Goal: Navigation & Orientation: Find specific page/section

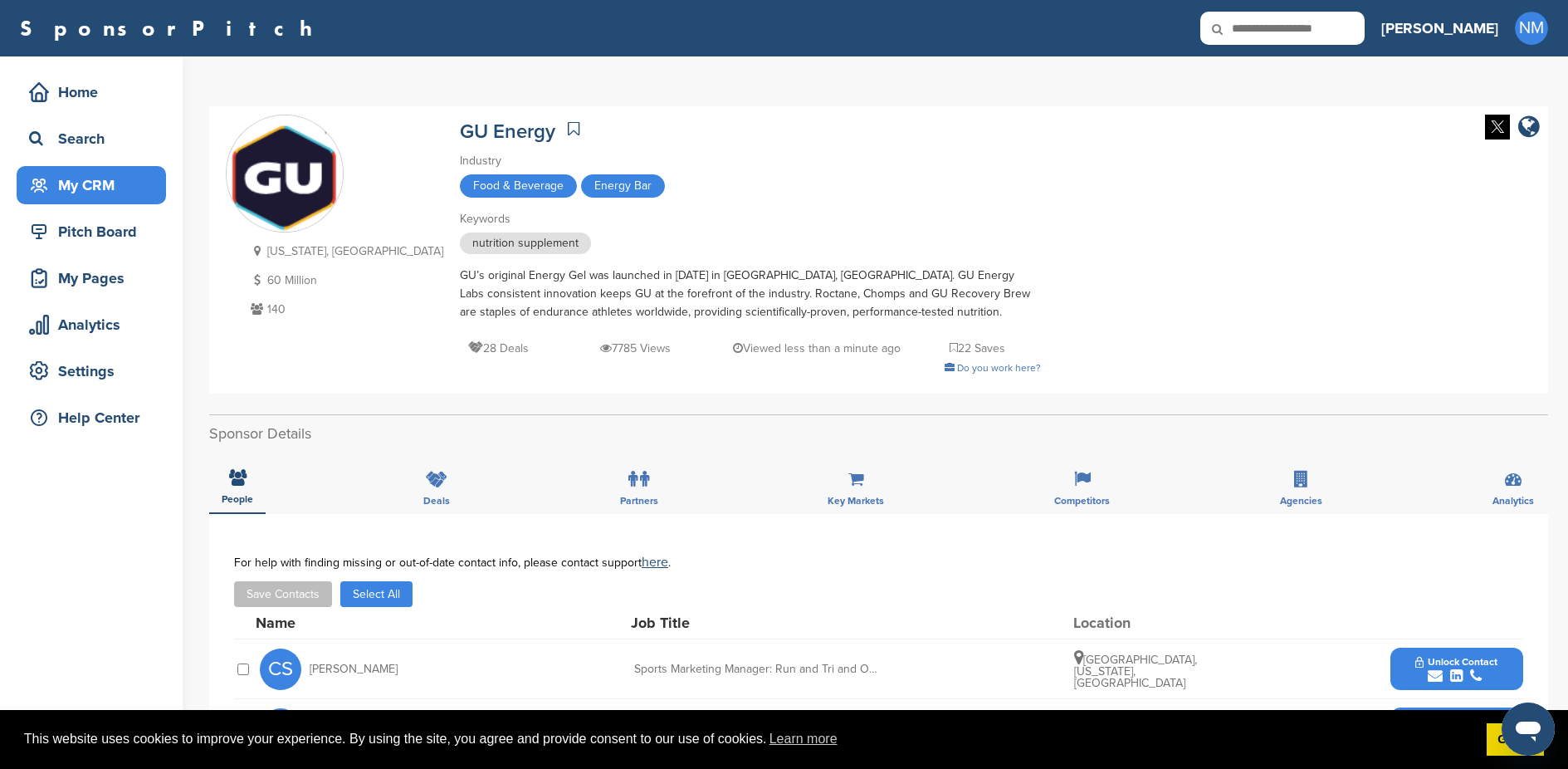
click at [70, 187] on div "My CRM" at bounding box center [95, 185] width 141 height 30
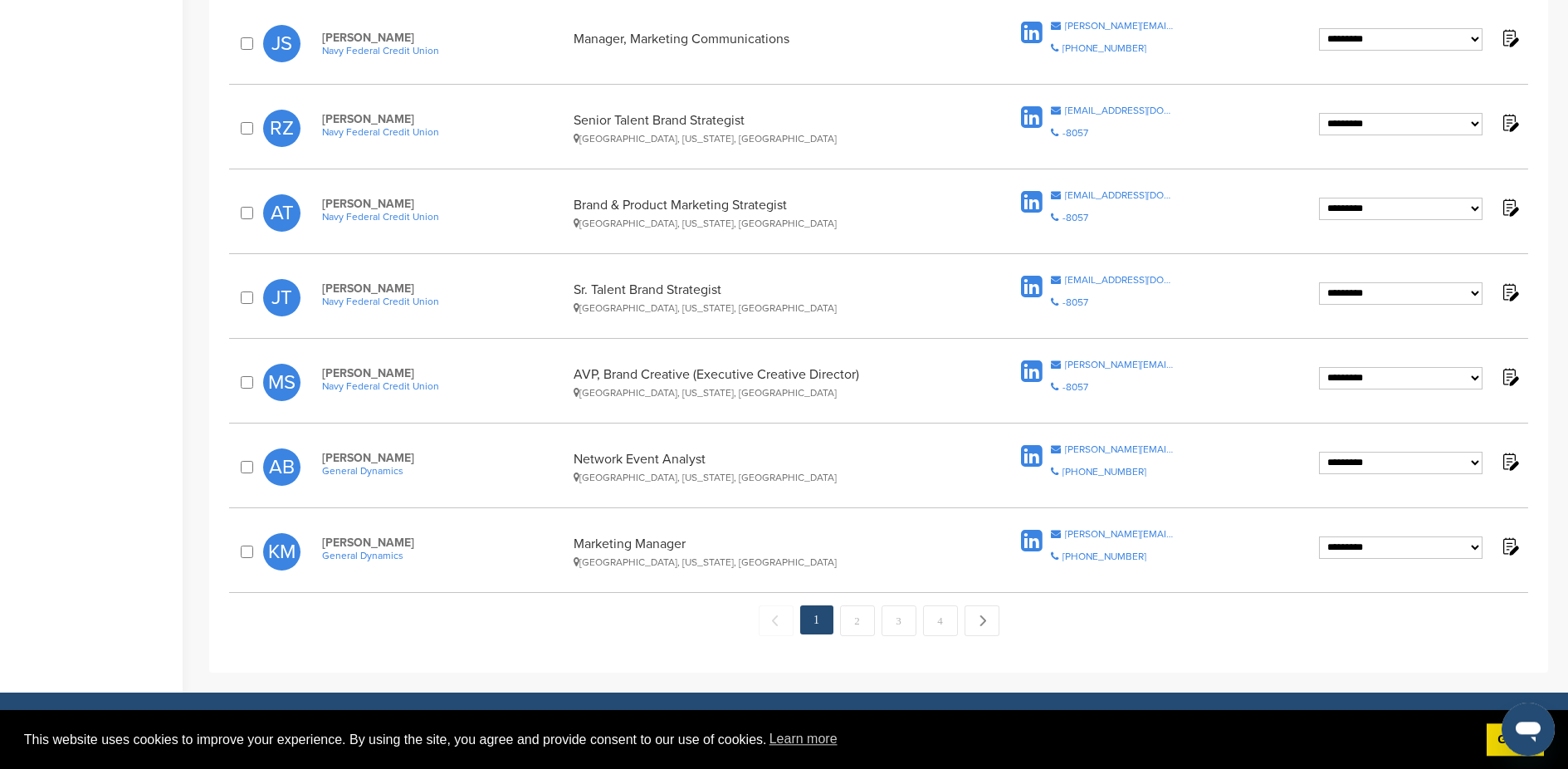
scroll to position [1488, 0]
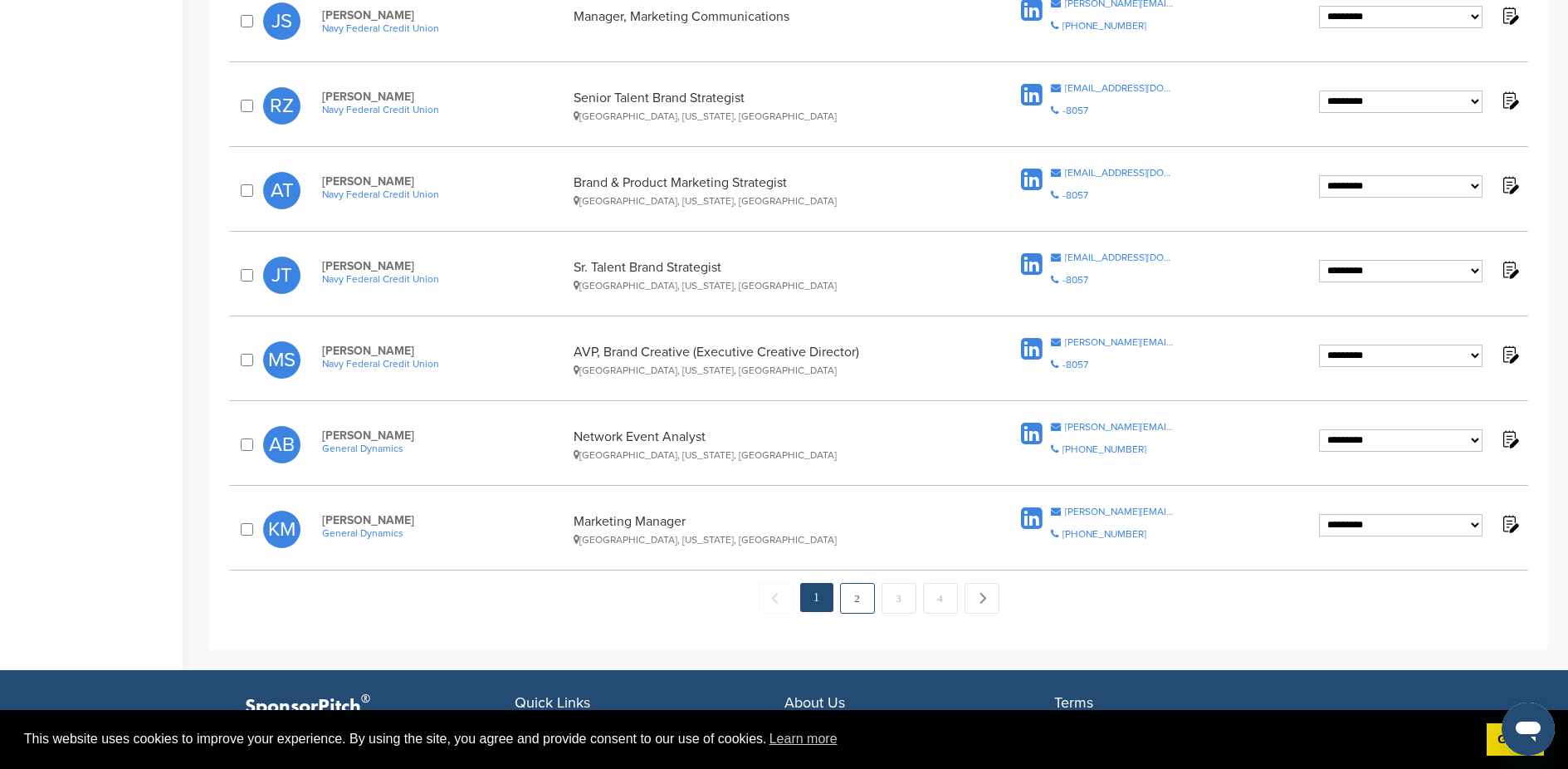
click at [852, 602] on link "2" at bounding box center [857, 598] width 35 height 30
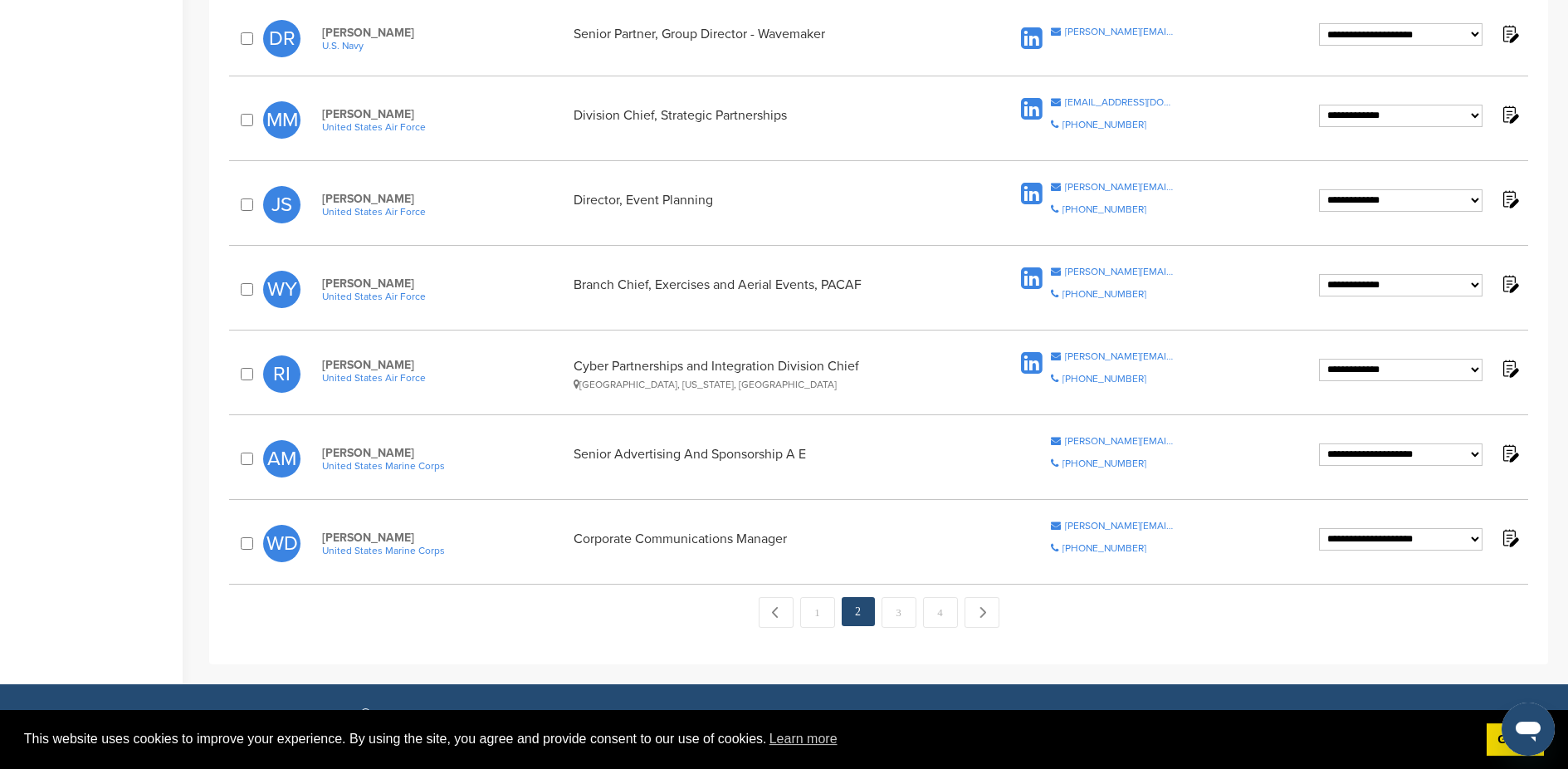
scroll to position [1501, 0]
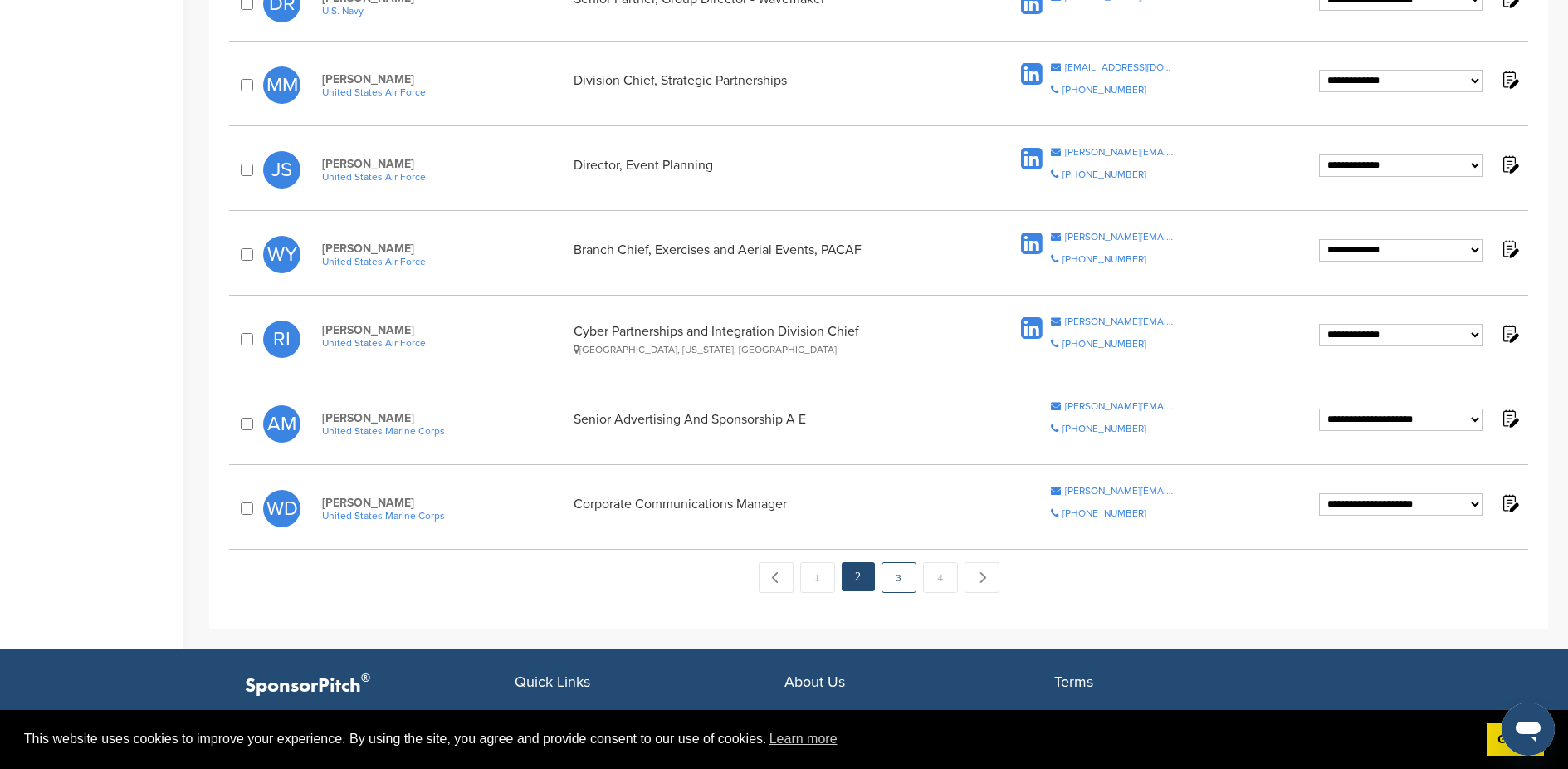
click at [896, 581] on link "3" at bounding box center [899, 577] width 35 height 30
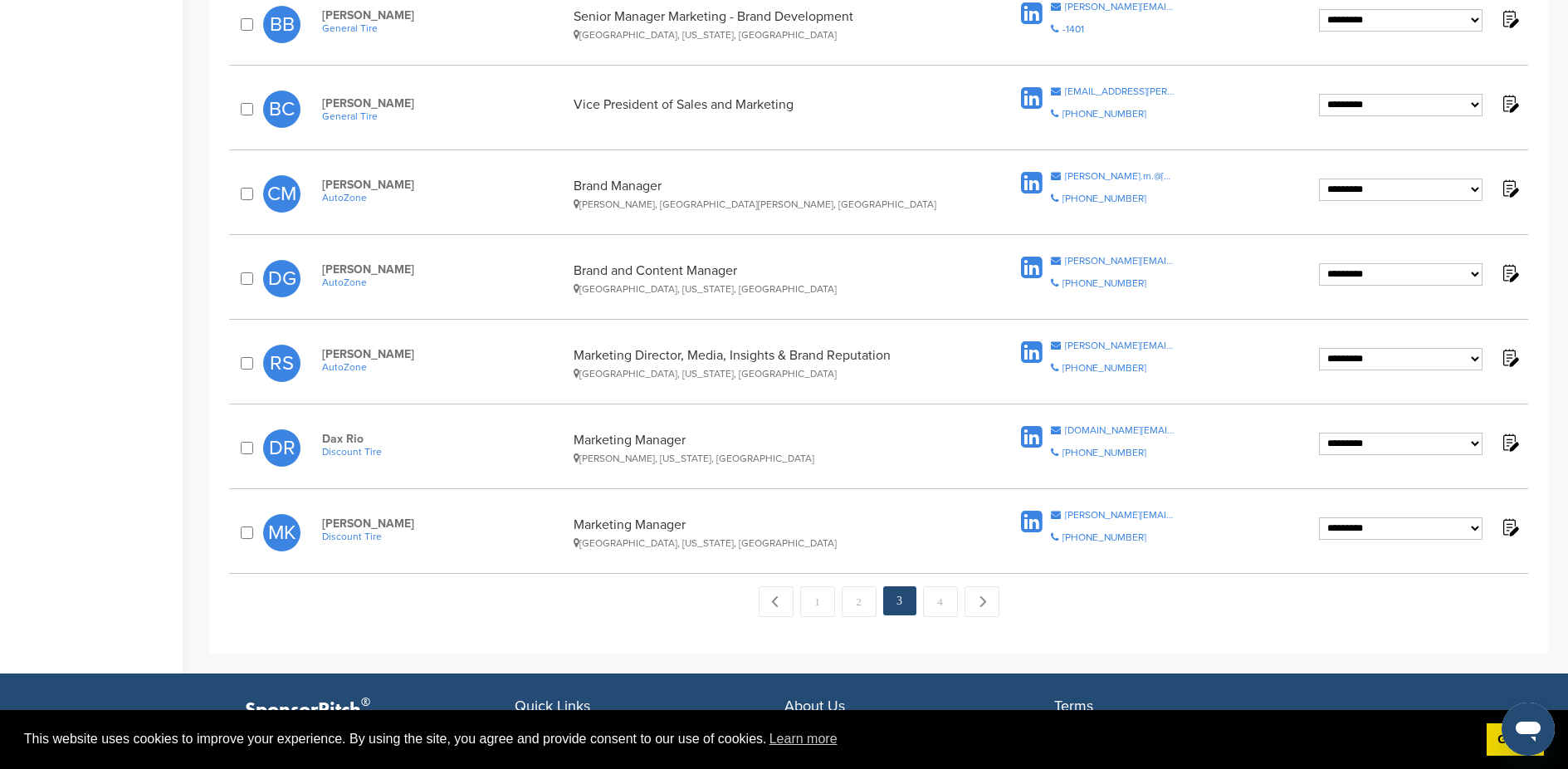
scroll to position [1488, 0]
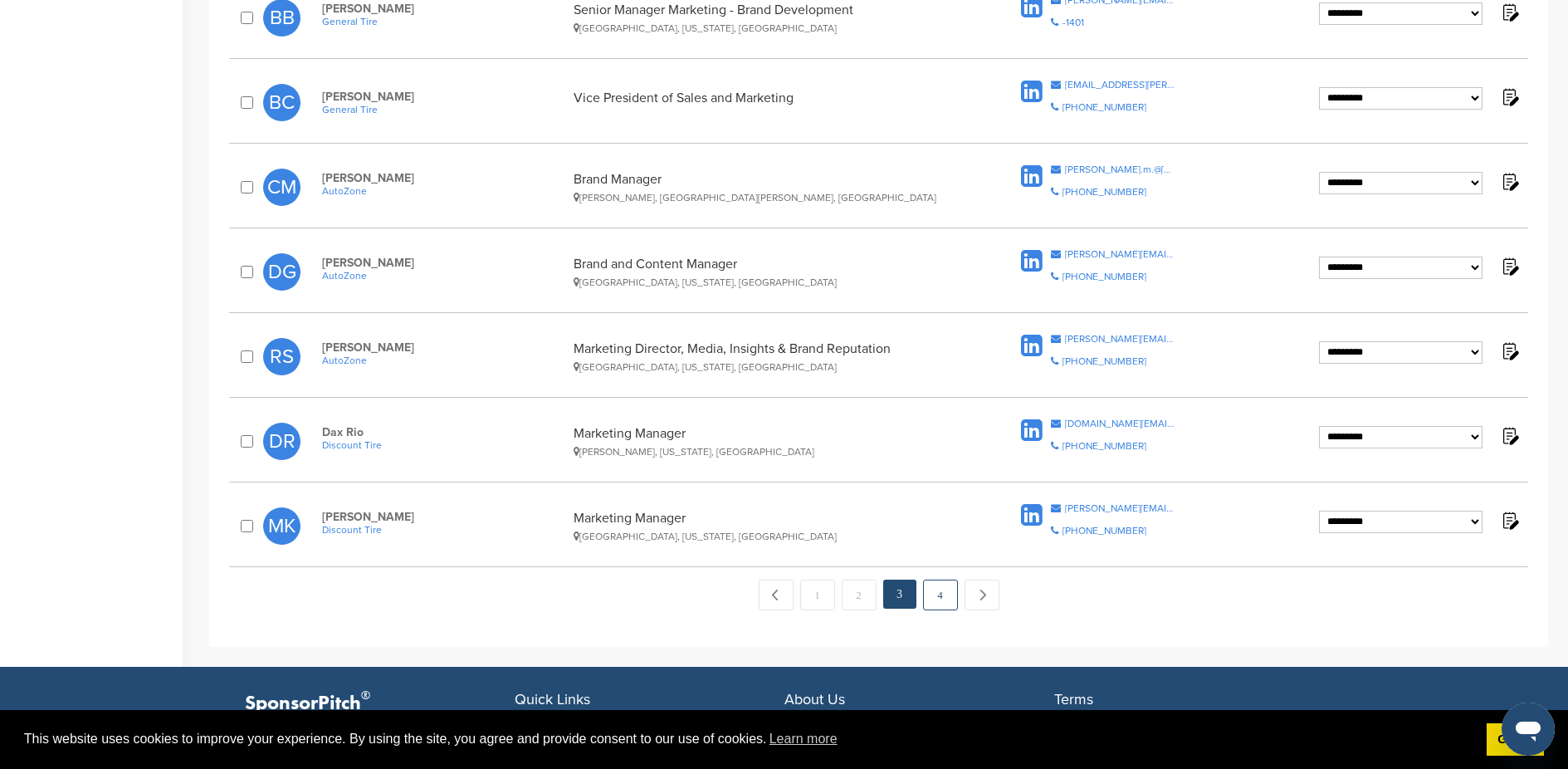
click at [954, 597] on link "4" at bounding box center [940, 594] width 35 height 30
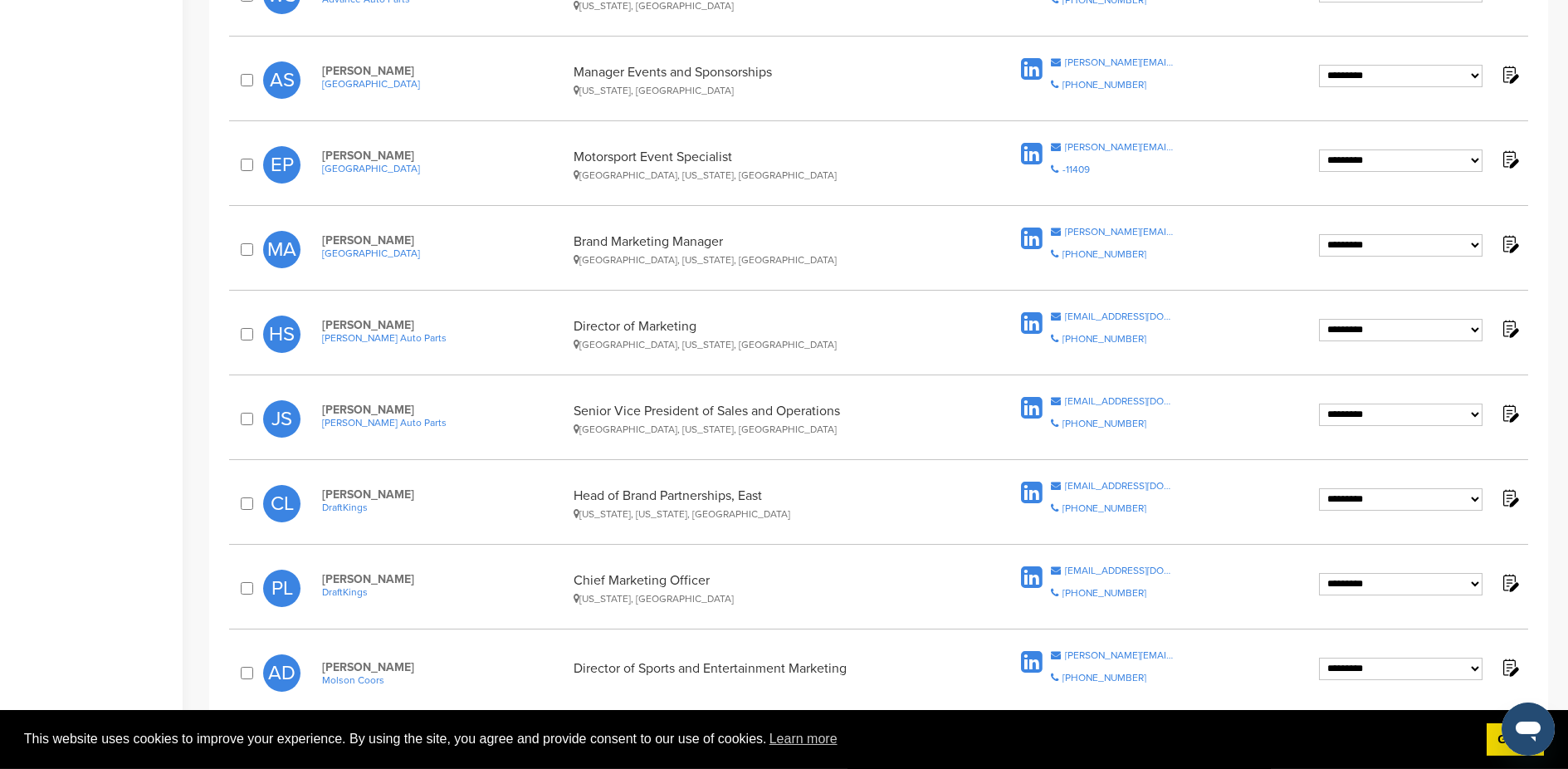
scroll to position [1142, 0]
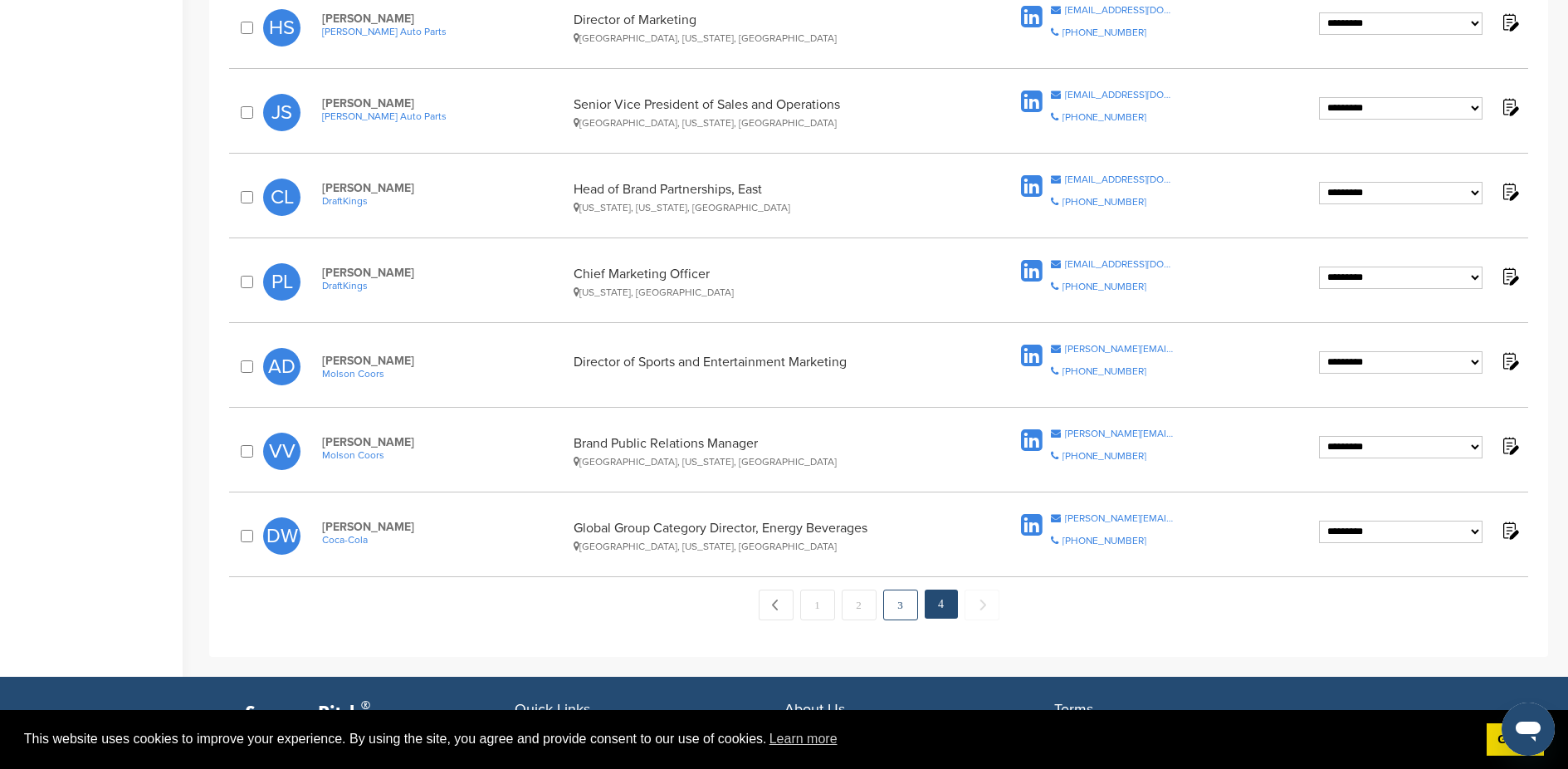
click at [905, 608] on link "3" at bounding box center [900, 604] width 35 height 30
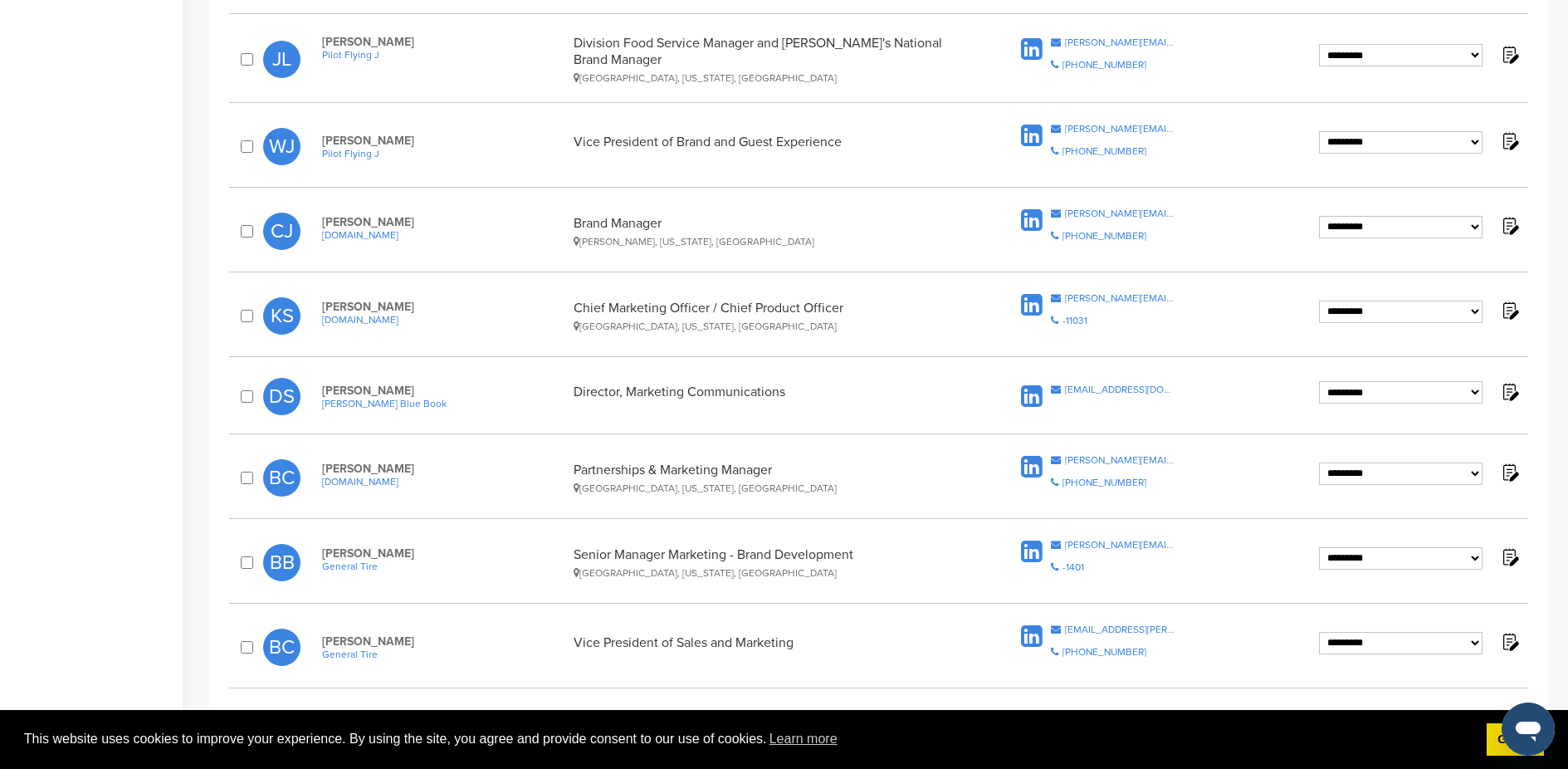
scroll to position [1501, 0]
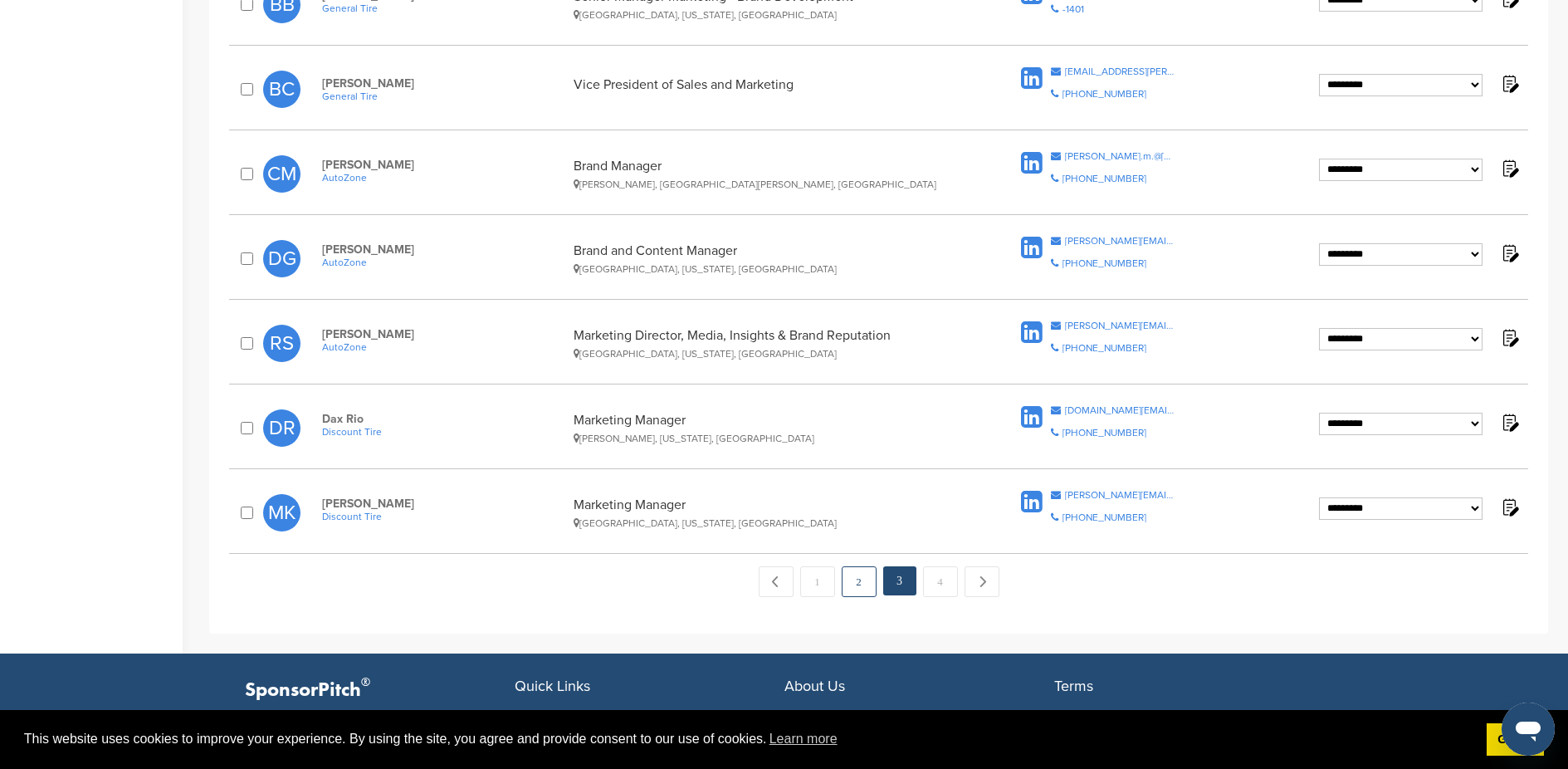
click at [857, 581] on link "2" at bounding box center [859, 581] width 35 height 30
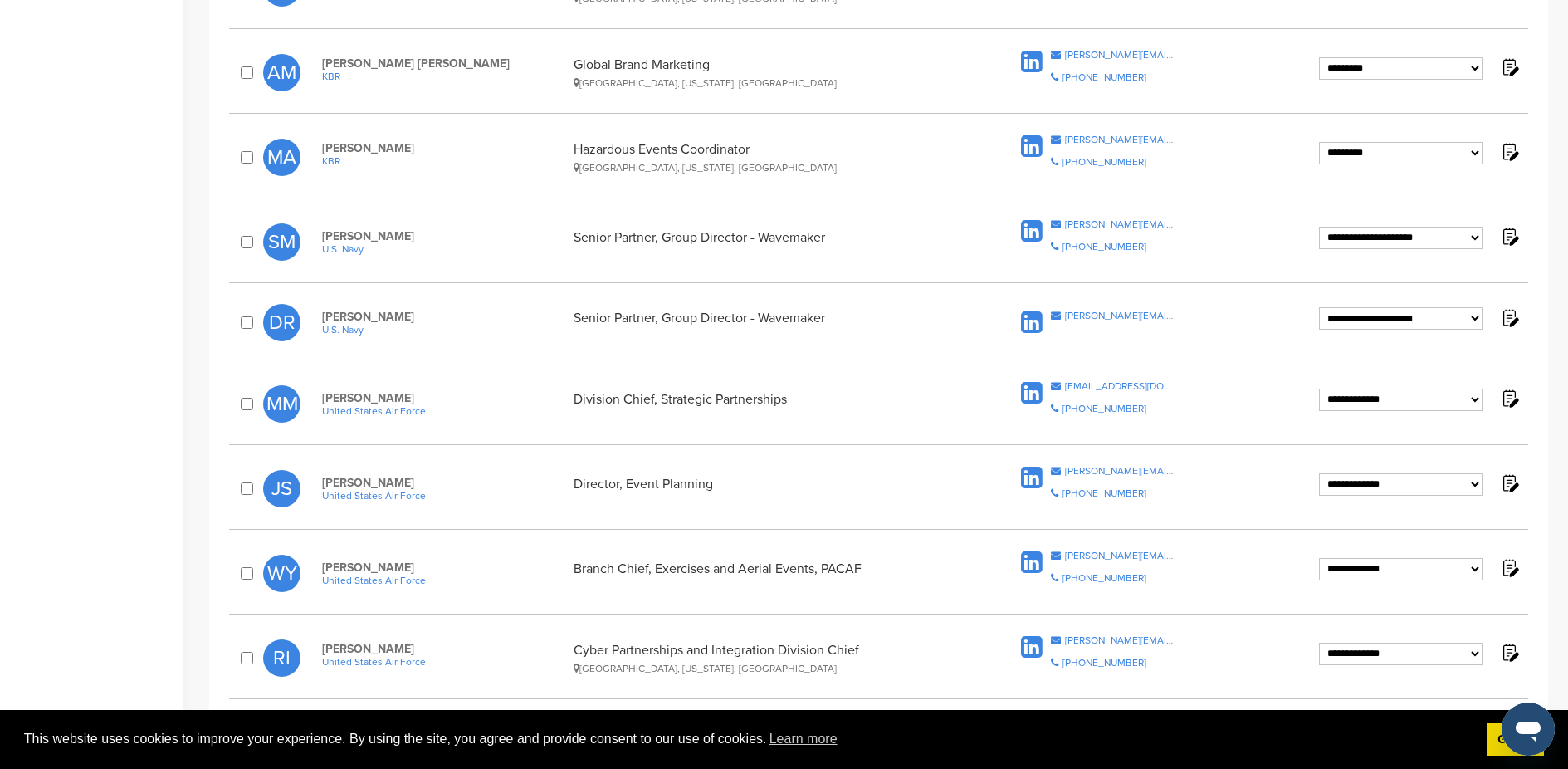
scroll to position [1647, 0]
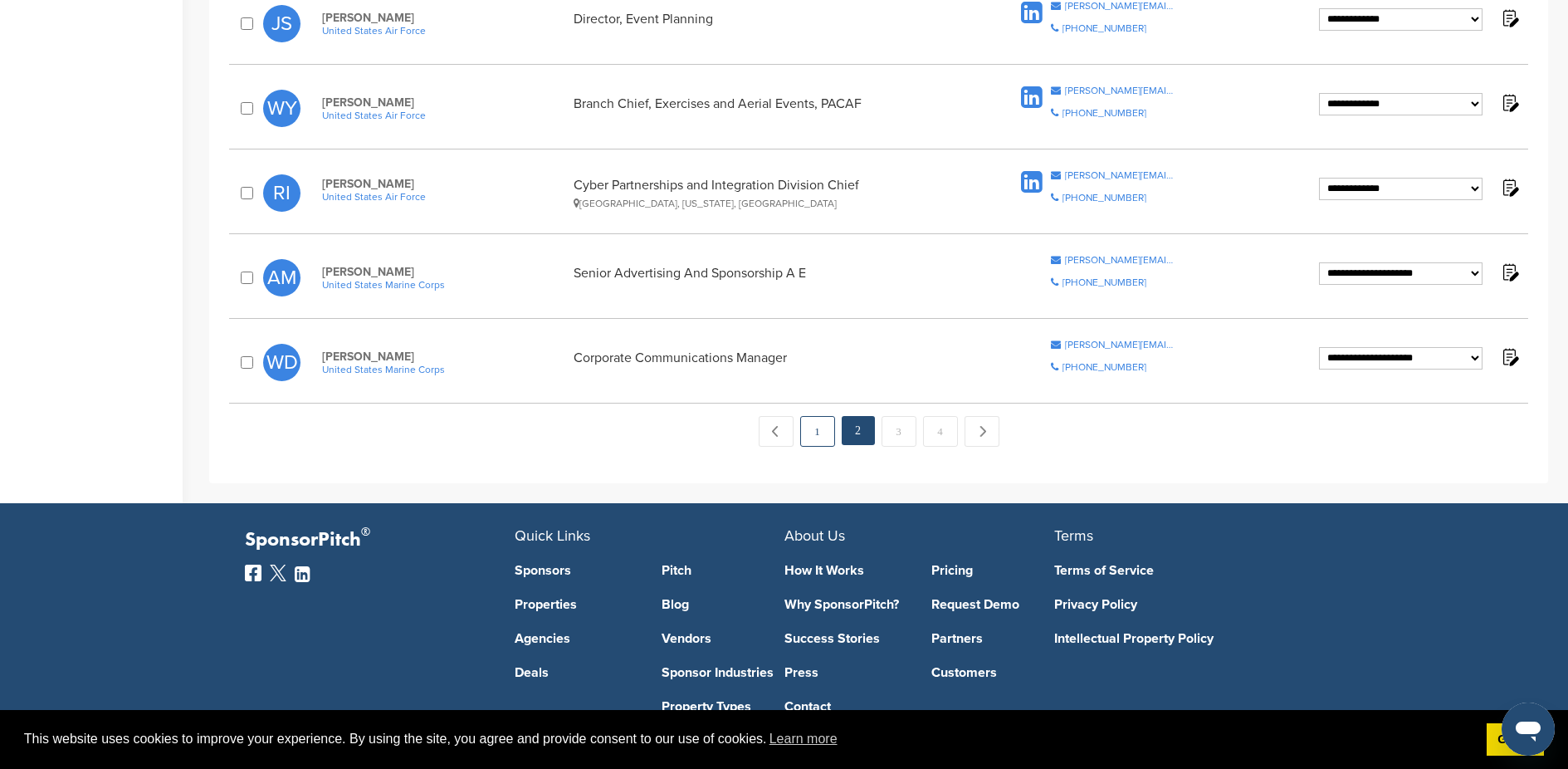
click at [809, 432] on link "1" at bounding box center [817, 430] width 35 height 30
